Goal: Navigation & Orientation: Find specific page/section

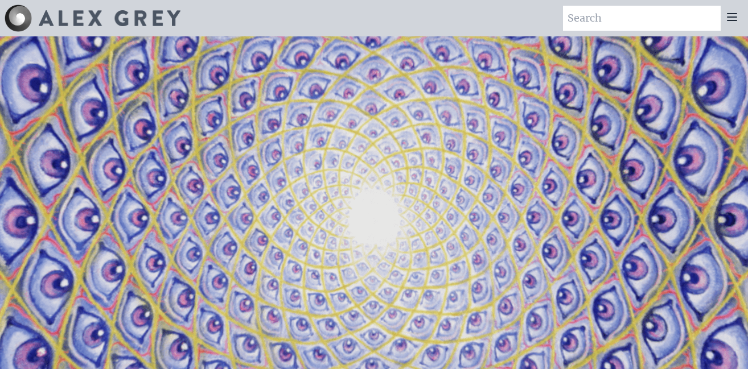
click at [738, 18] on icon at bounding box center [732, 17] width 14 height 14
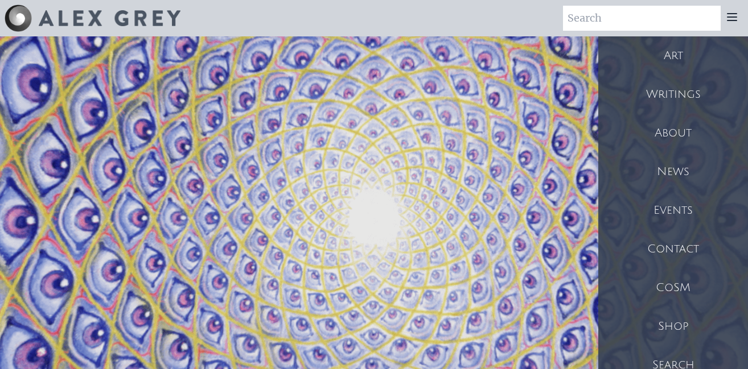
click at [666, 61] on div "Art" at bounding box center [673, 55] width 150 height 39
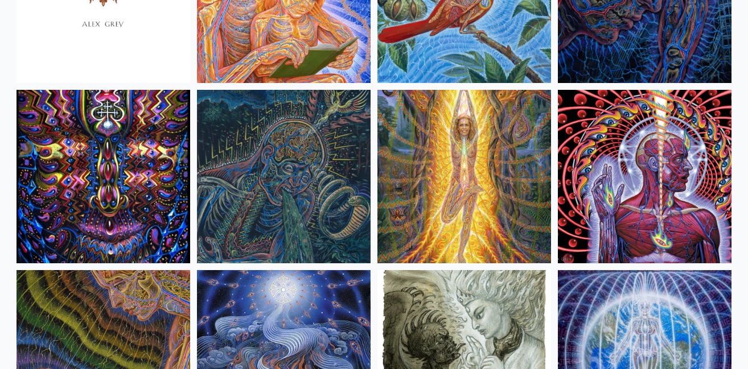
scroll to position [7090, 0]
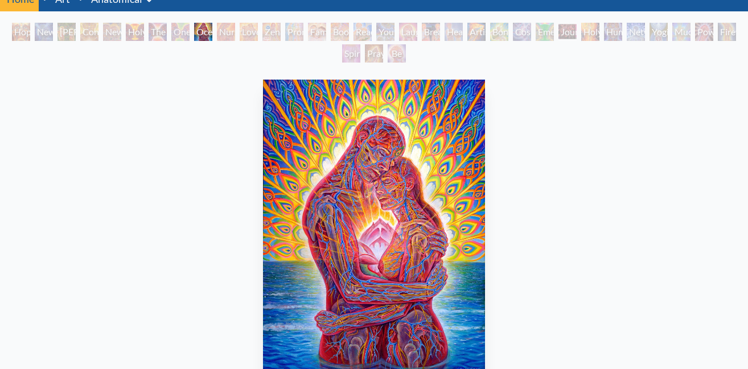
scroll to position [50, 0]
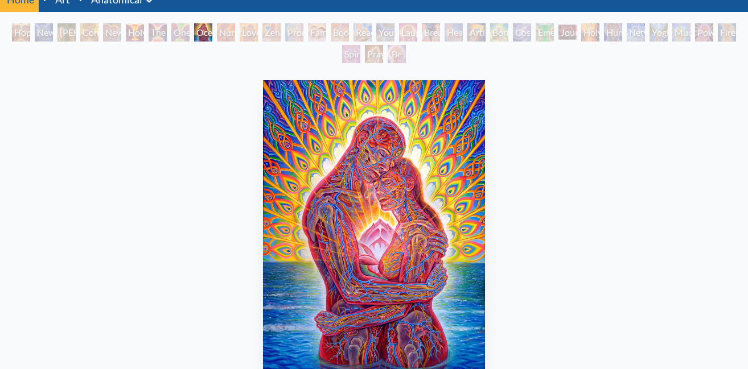
click at [421, 246] on img "9 / 35" at bounding box center [374, 227] width 222 height 295
